Goal: Find specific page/section: Find specific page/section

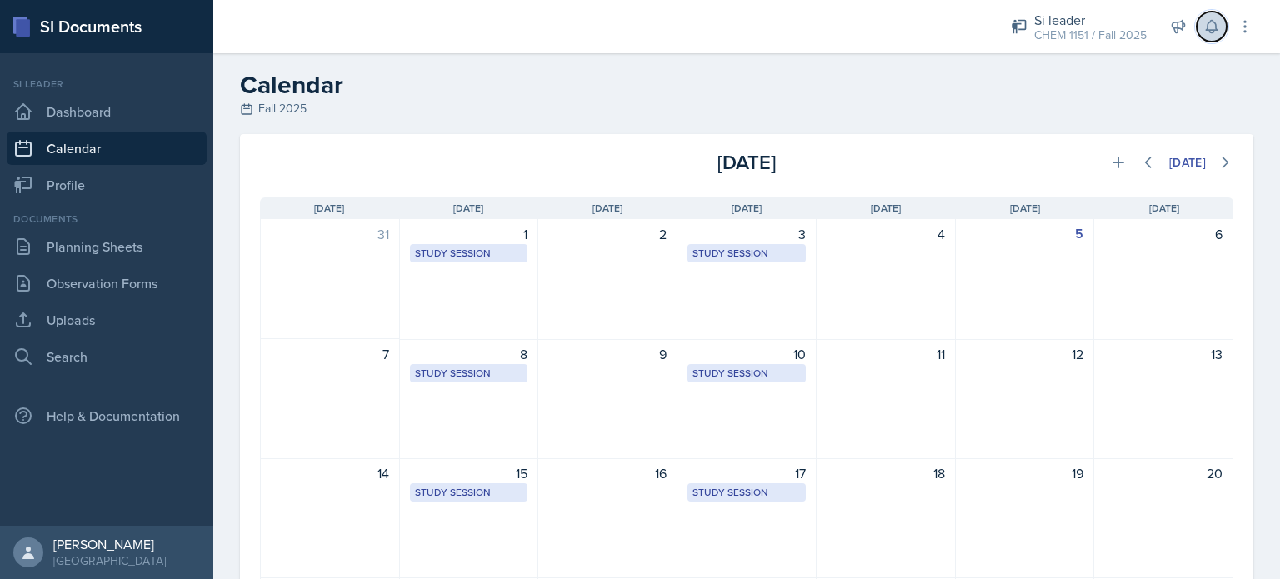
click at [1207, 28] on icon at bounding box center [1211, 26] width 17 height 17
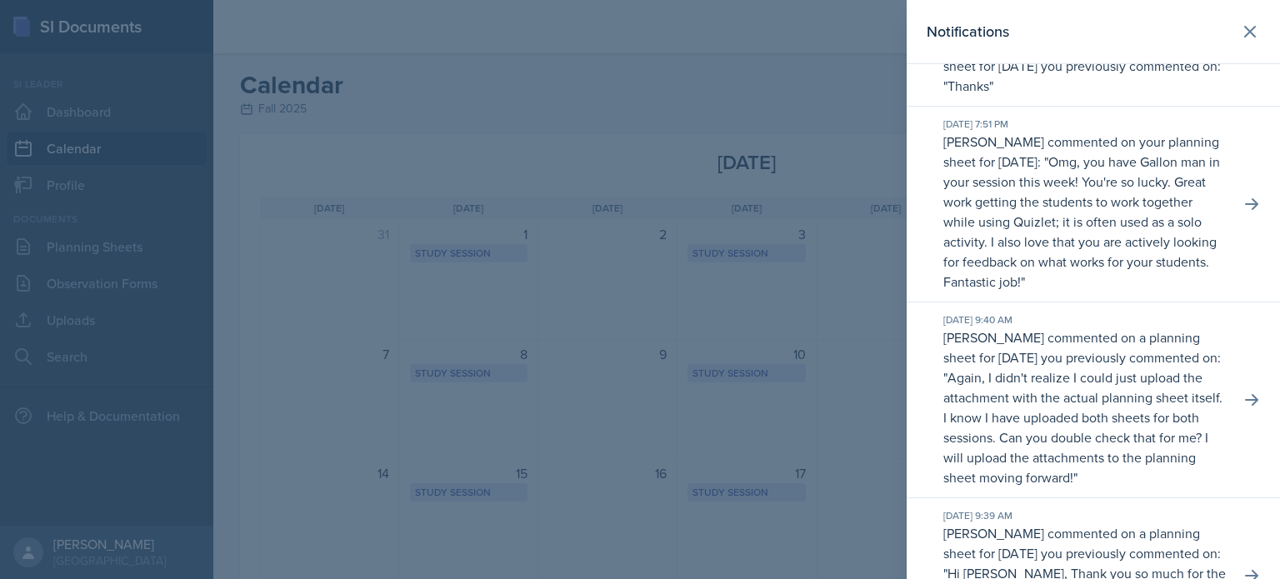
scroll to position [53, 0]
click at [1240, 25] on icon at bounding box center [1250, 32] width 20 height 20
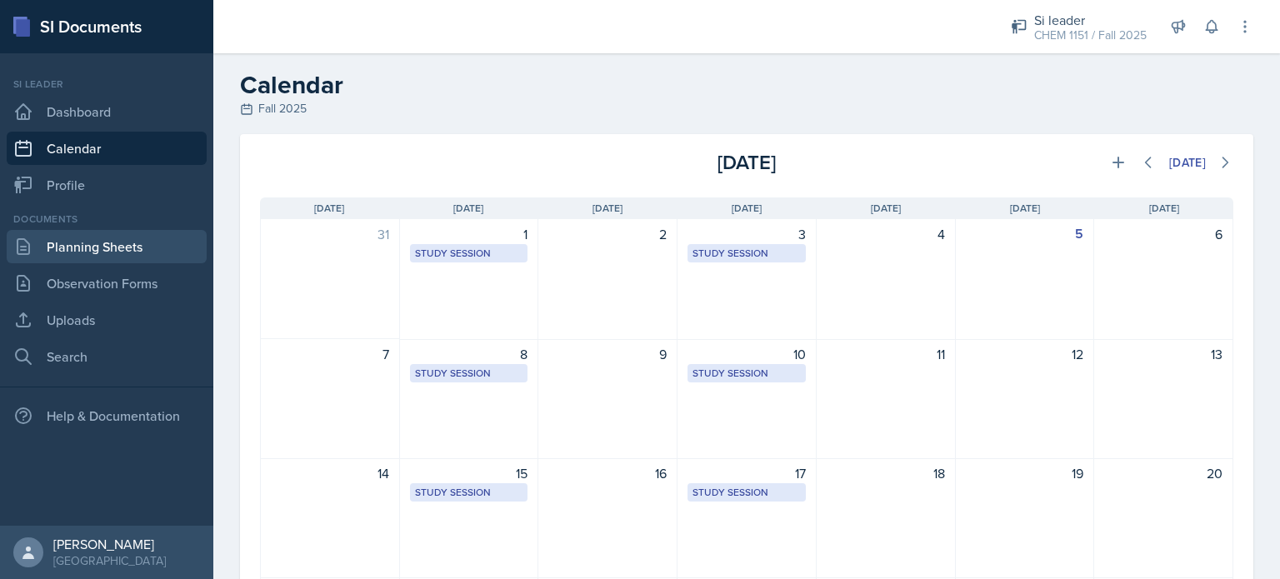
click at [138, 251] on link "Planning Sheets" at bounding box center [107, 246] width 200 height 33
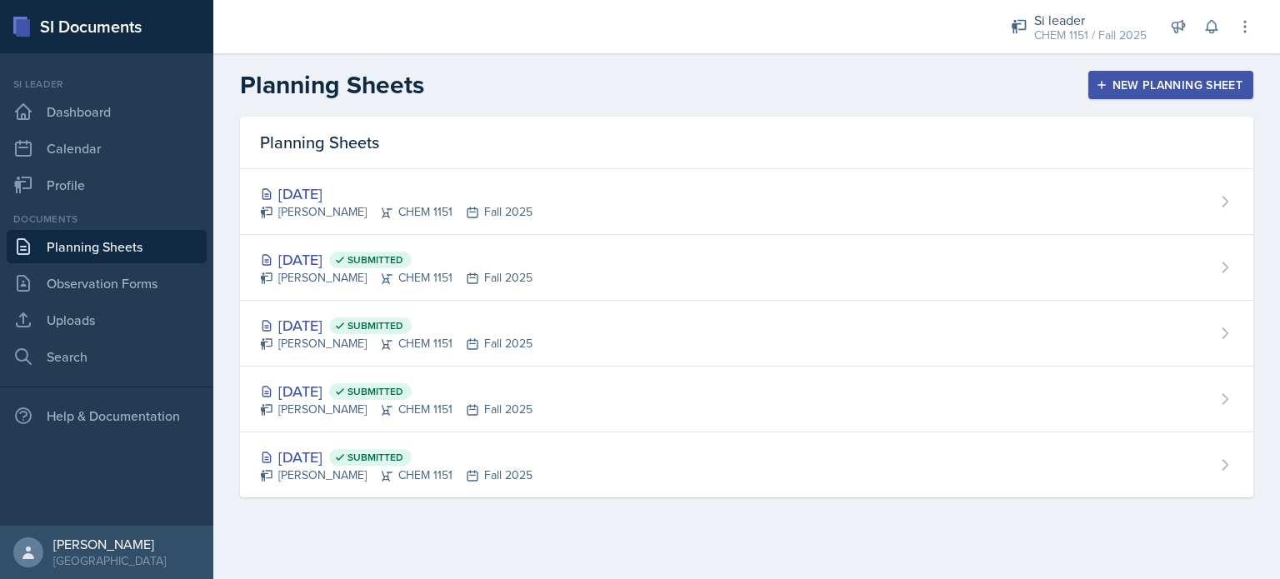
click at [140, 263] on div "Documents Planning Sheets Observation Forms Uploads Search" at bounding box center [107, 293] width 200 height 162
click at [137, 279] on link "Observation Forms" at bounding box center [107, 283] width 200 height 33
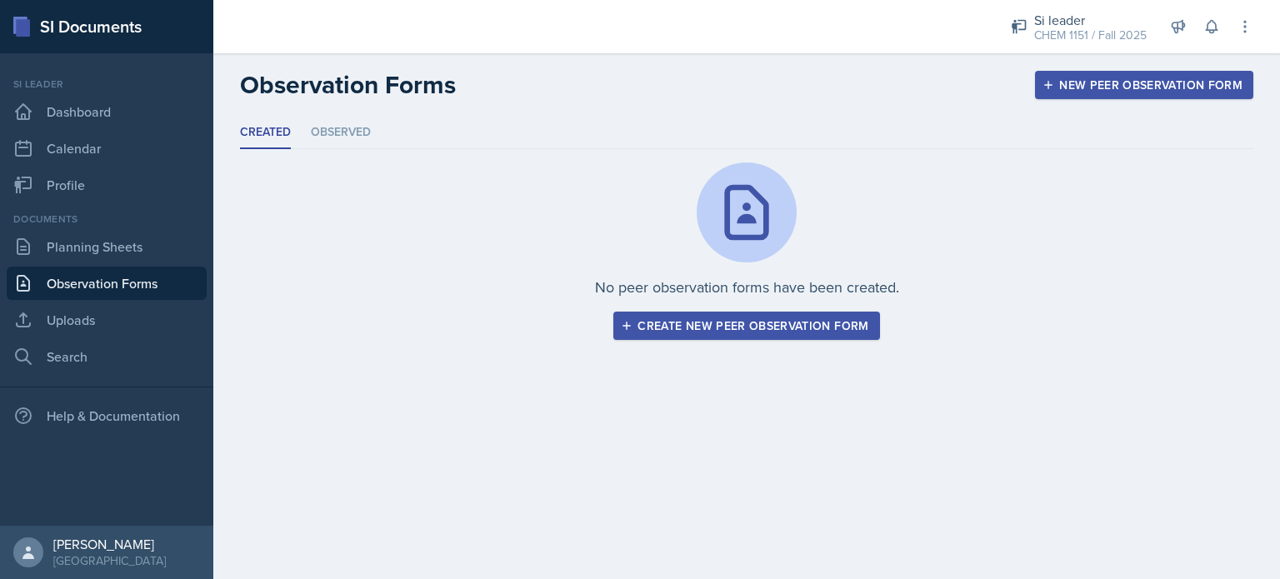
click at [158, 279] on link "Observation Forms" at bounding box center [107, 283] width 200 height 33
click at [1078, 35] on div "CHEM 1151 / Fall 2025" at bounding box center [1090, 36] width 113 height 18
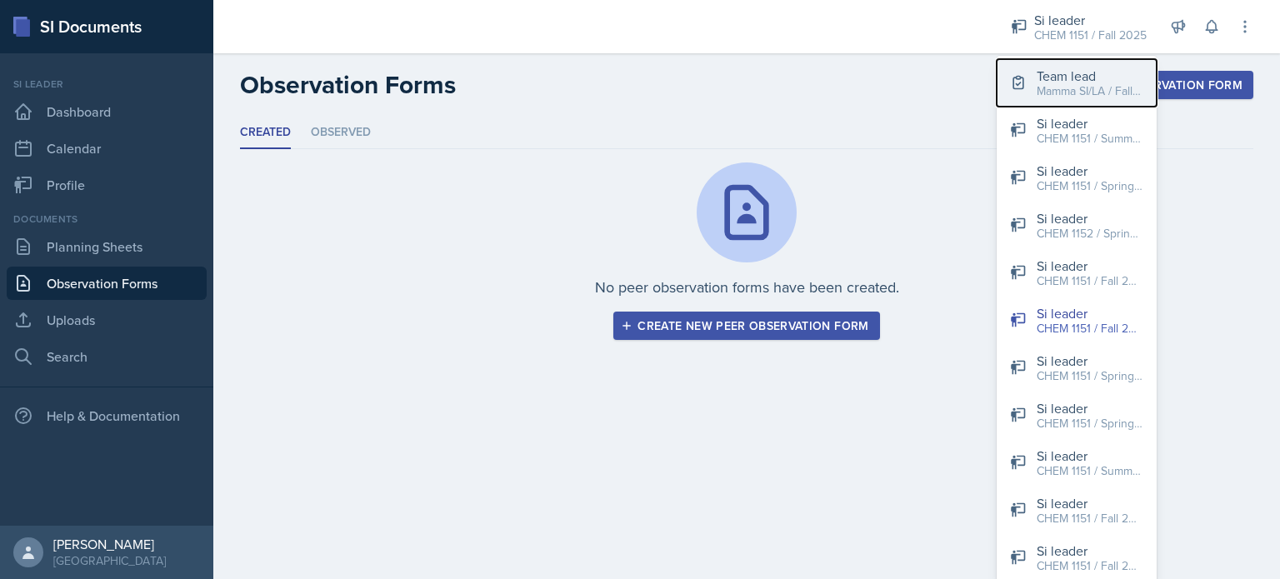
click at [1073, 73] on div "Team lead" at bounding box center [1090, 76] width 107 height 20
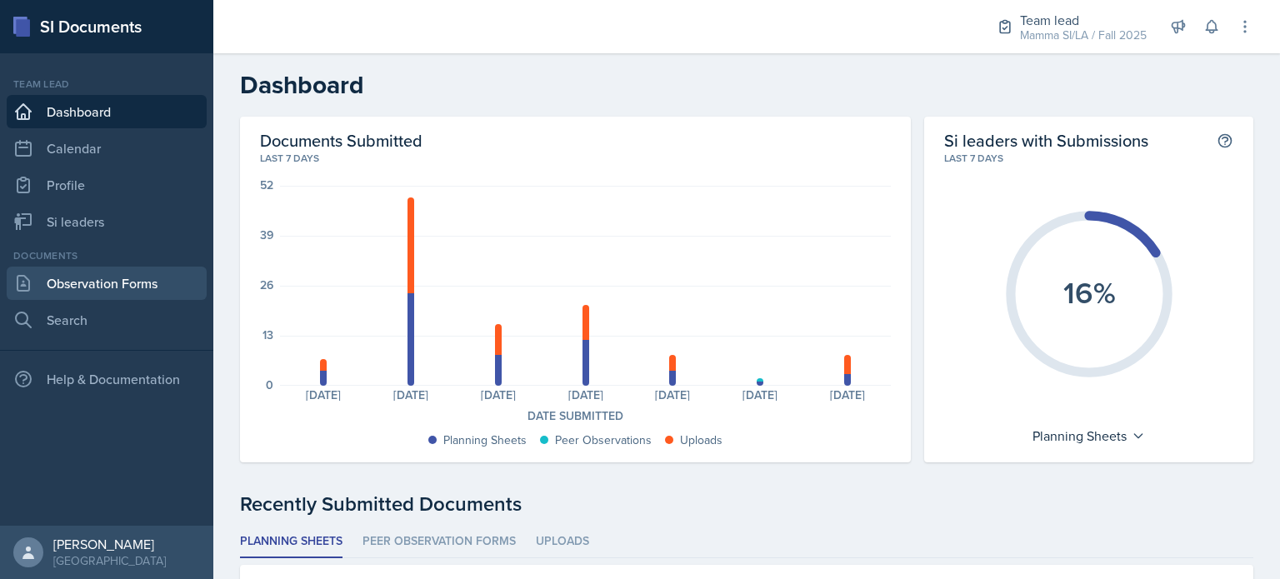
click at [143, 273] on link "Observation Forms" at bounding box center [107, 283] width 200 height 33
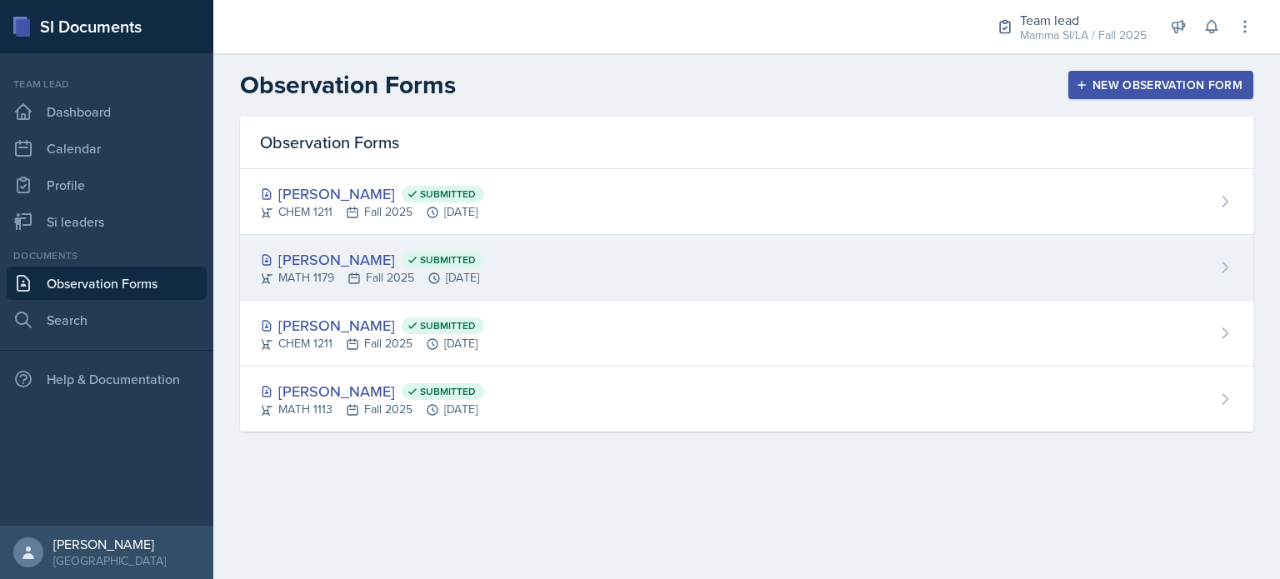
click at [566, 258] on div "[PERSON_NAME] Submitted MATH 1179 Fall 2025 [DATE]" at bounding box center [746, 268] width 1013 height 66
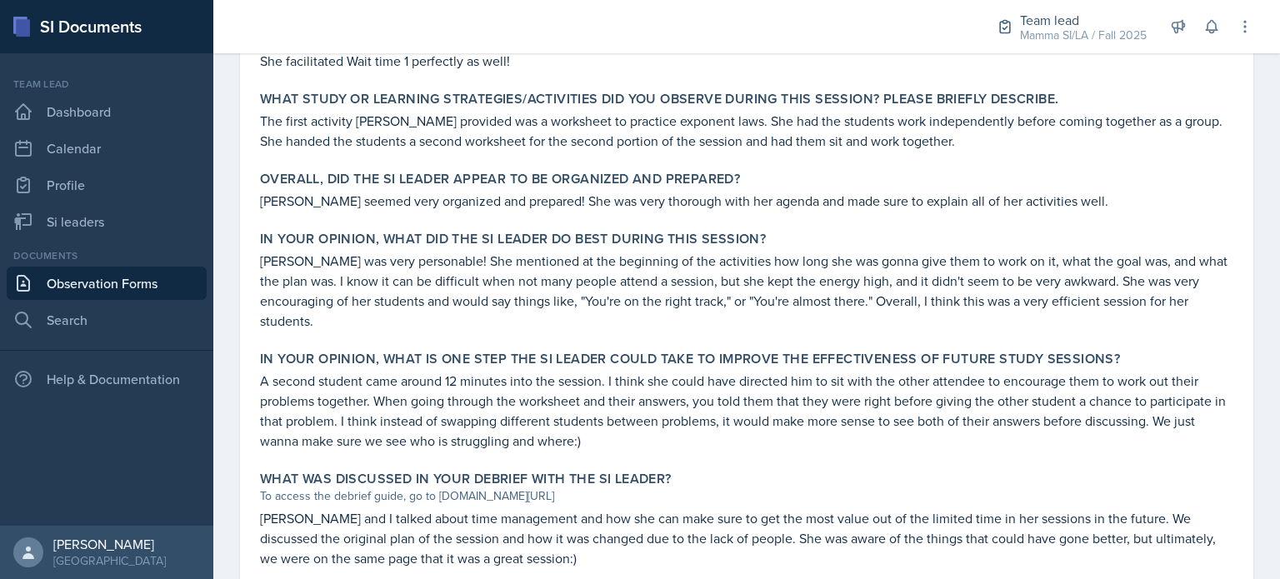
scroll to position [815, 0]
